Goal: Task Accomplishment & Management: Use online tool/utility

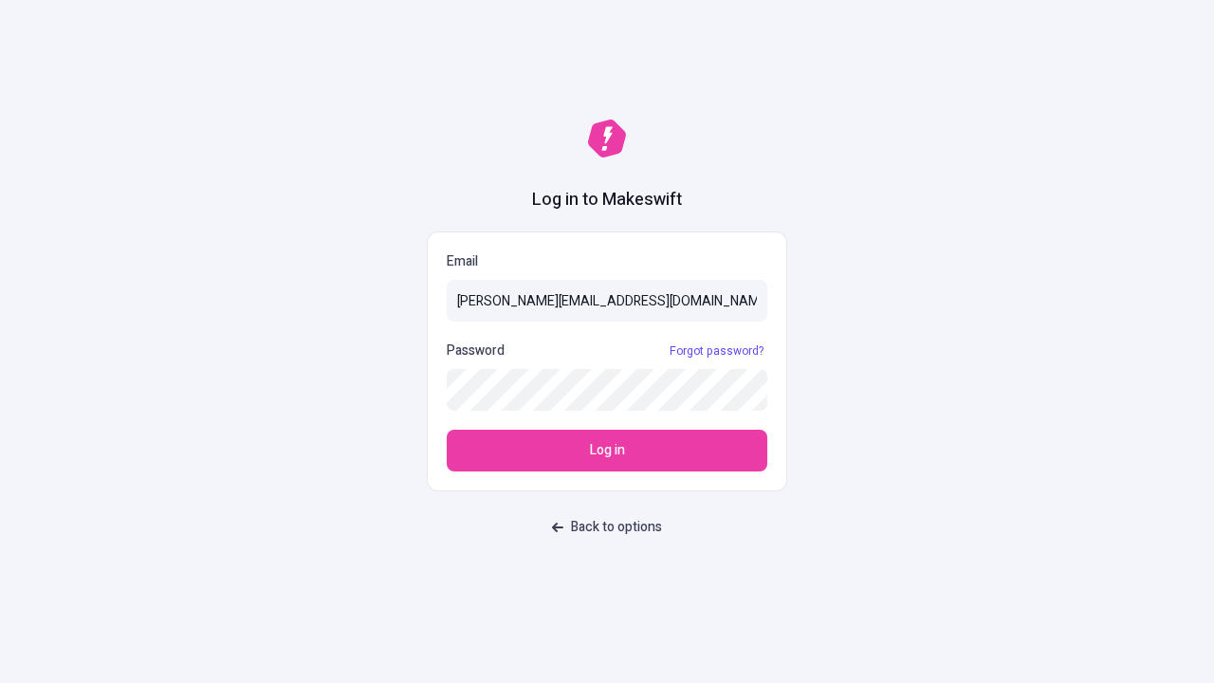
type input "sasha+test-ui@makeswift.com"
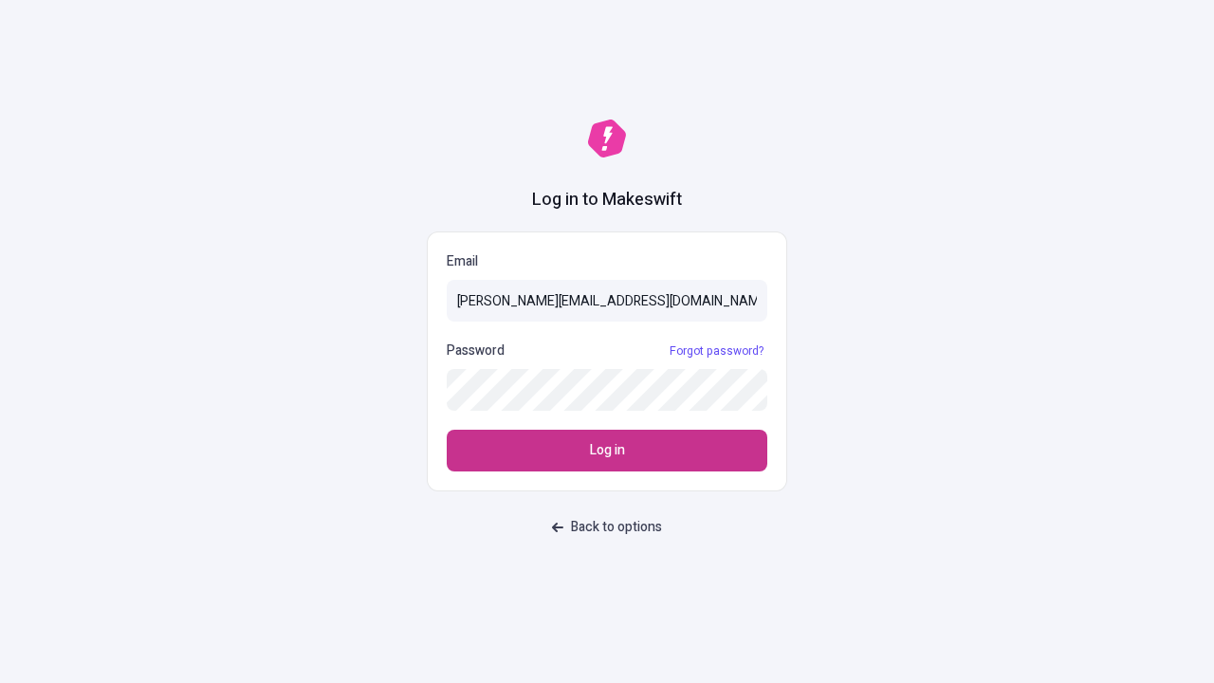
click at [607, 450] on span "Log in" at bounding box center [607, 450] width 35 height 21
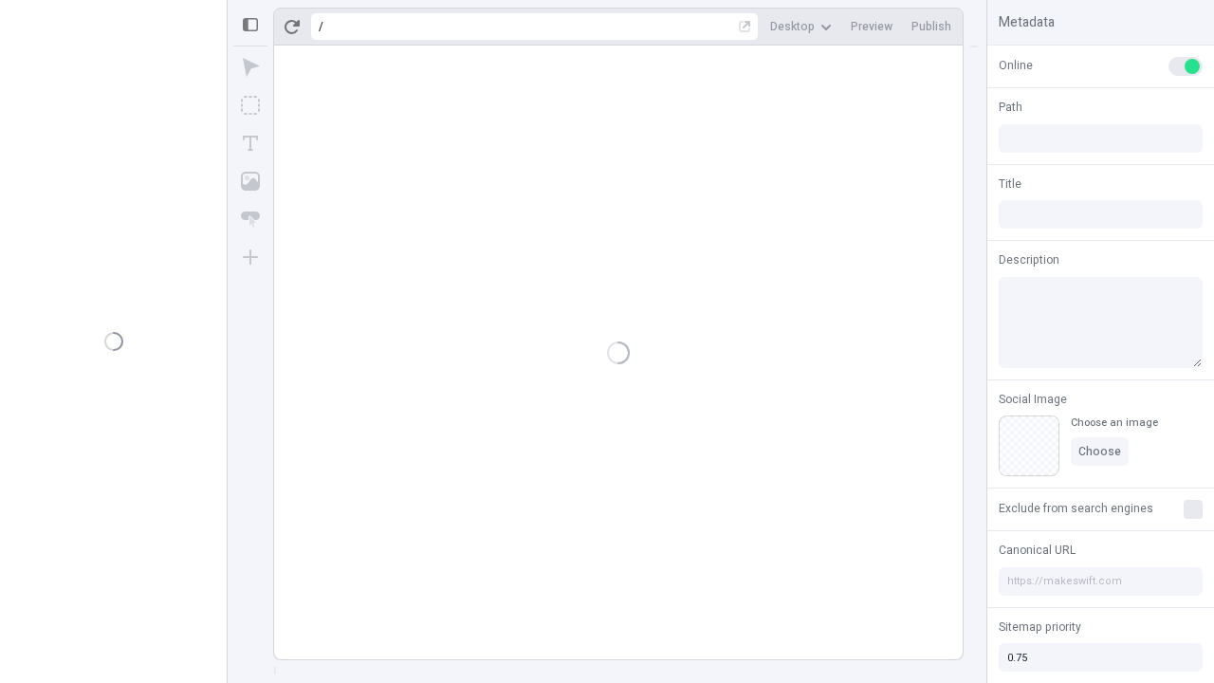
type input "/deep-link-tenuis"
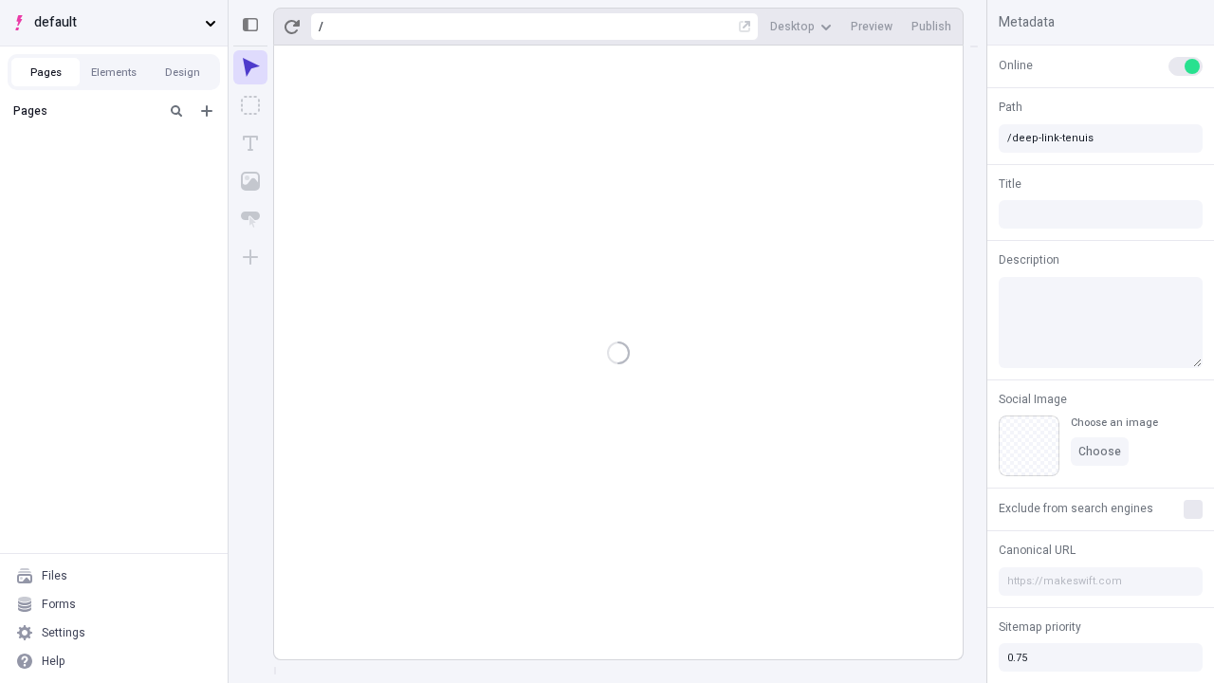
click at [114, 23] on span "default" at bounding box center [115, 22] width 163 height 21
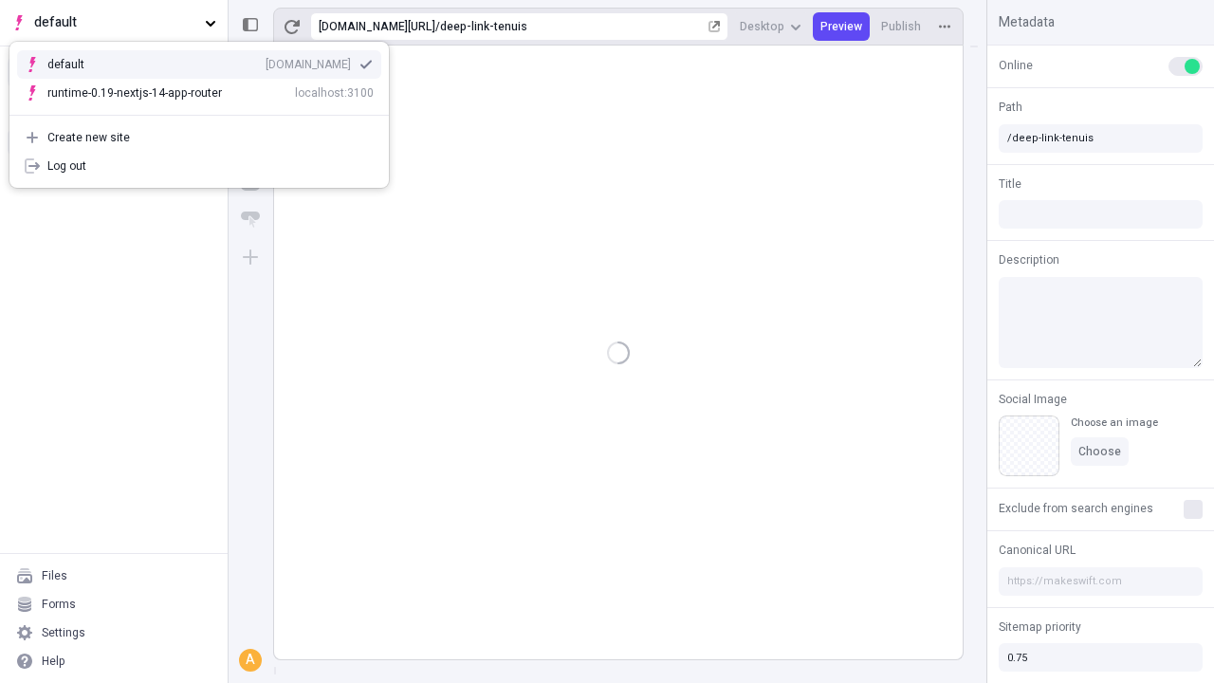
click at [266, 61] on div "qee9k4dy7d.staging.makeswift.site" at bounding box center [308, 64] width 85 height 15
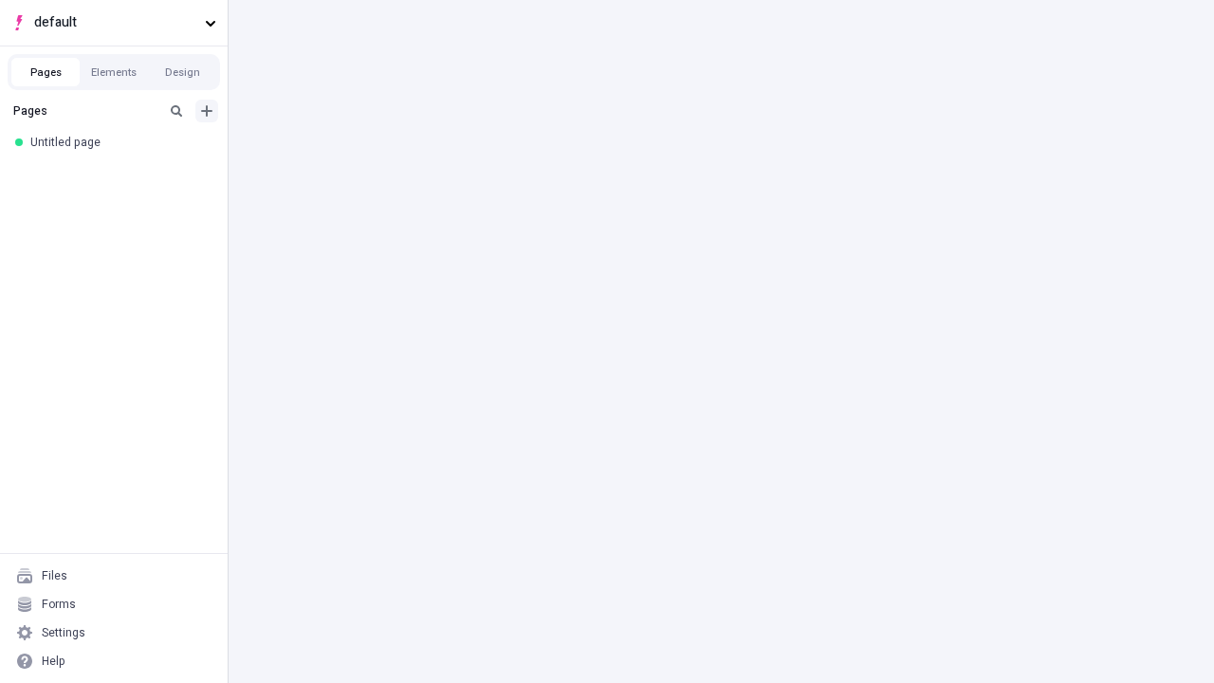
click at [207, 111] on icon "Add new" at bounding box center [206, 110] width 11 height 11
click at [119, 173] on div "Blank page" at bounding box center [119, 175] width 182 height 28
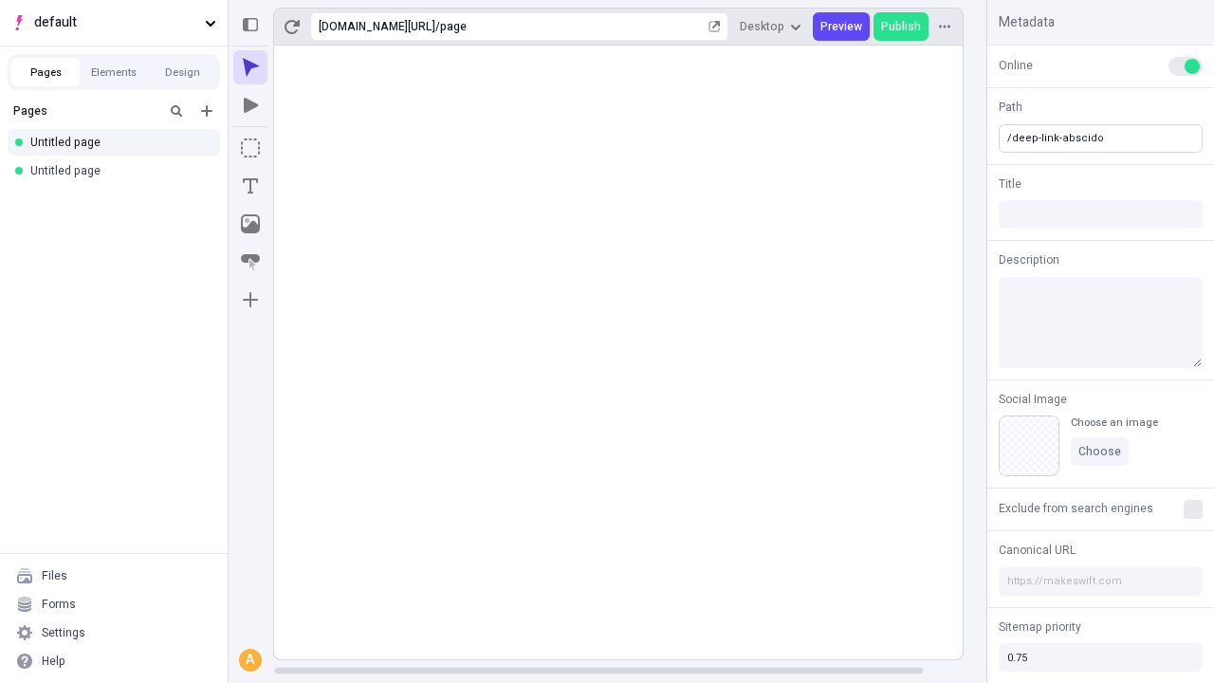
type input "/deep-link-abscido"
click at [207, 111] on icon "Add new" at bounding box center [206, 110] width 11 height 11
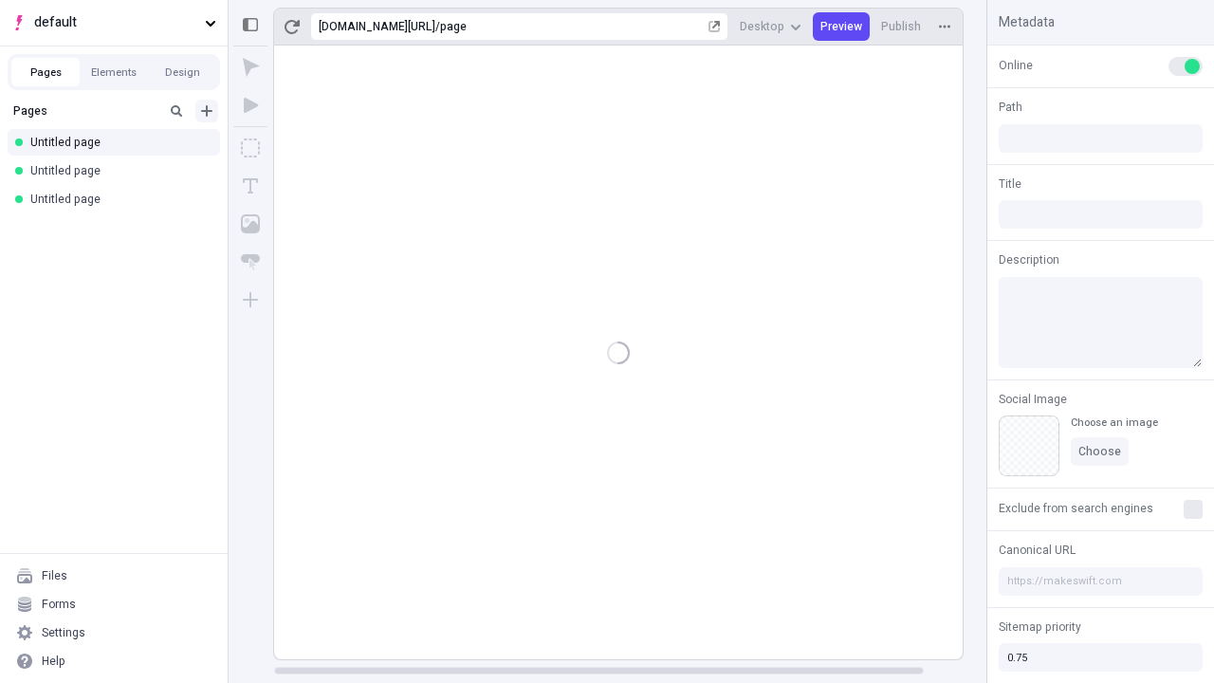
type input "/page"
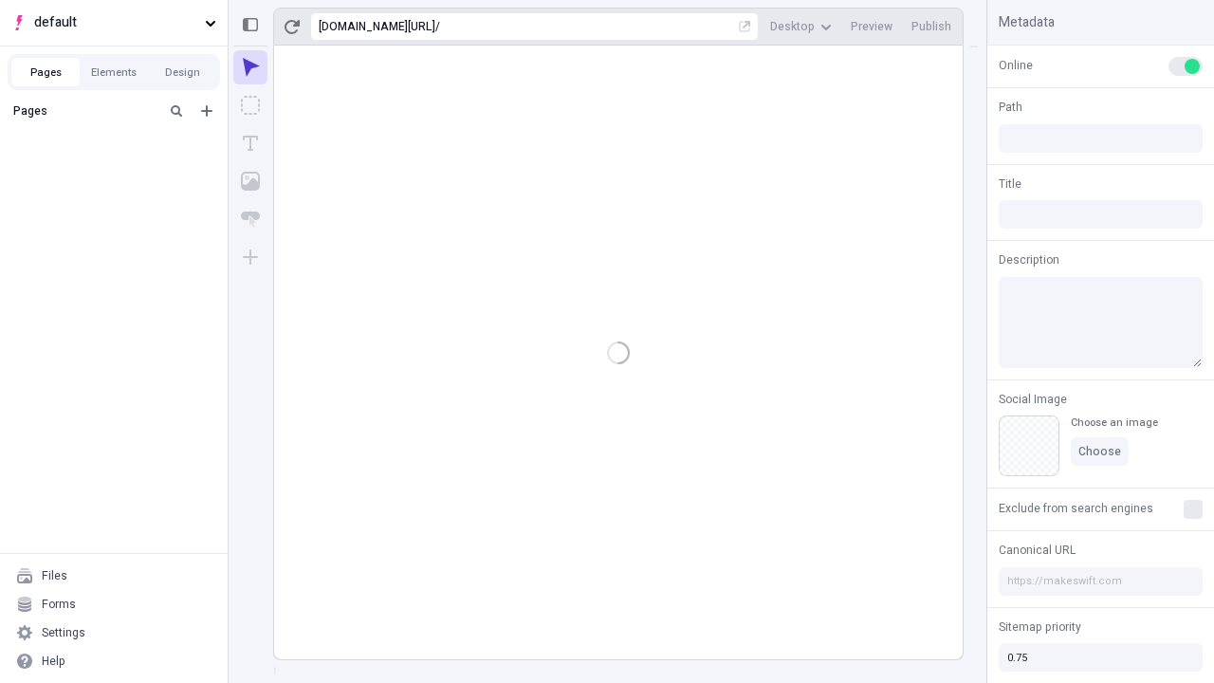
type input "/deep-link-abscido"
